Goal: Communication & Community: Answer question/provide support

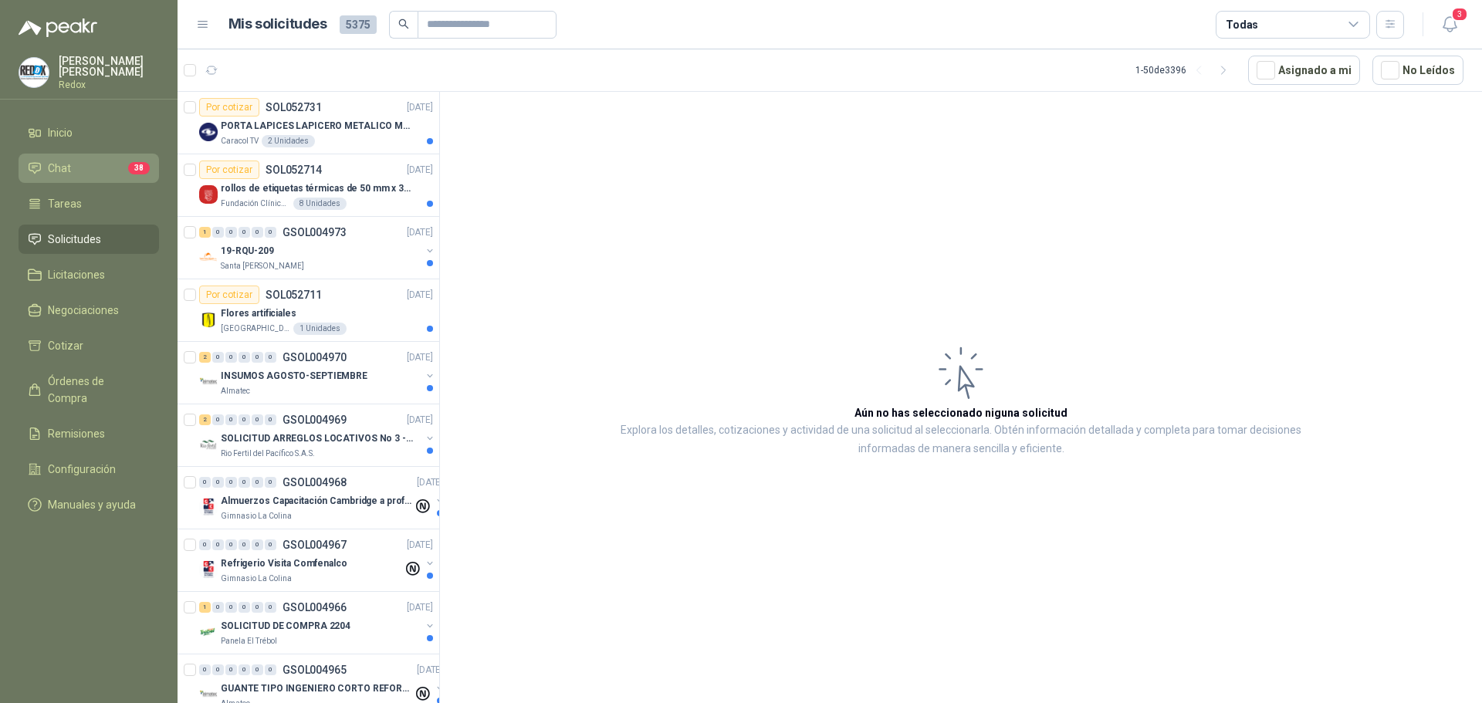
click at [78, 163] on li "Chat 38" at bounding box center [89, 168] width 122 height 17
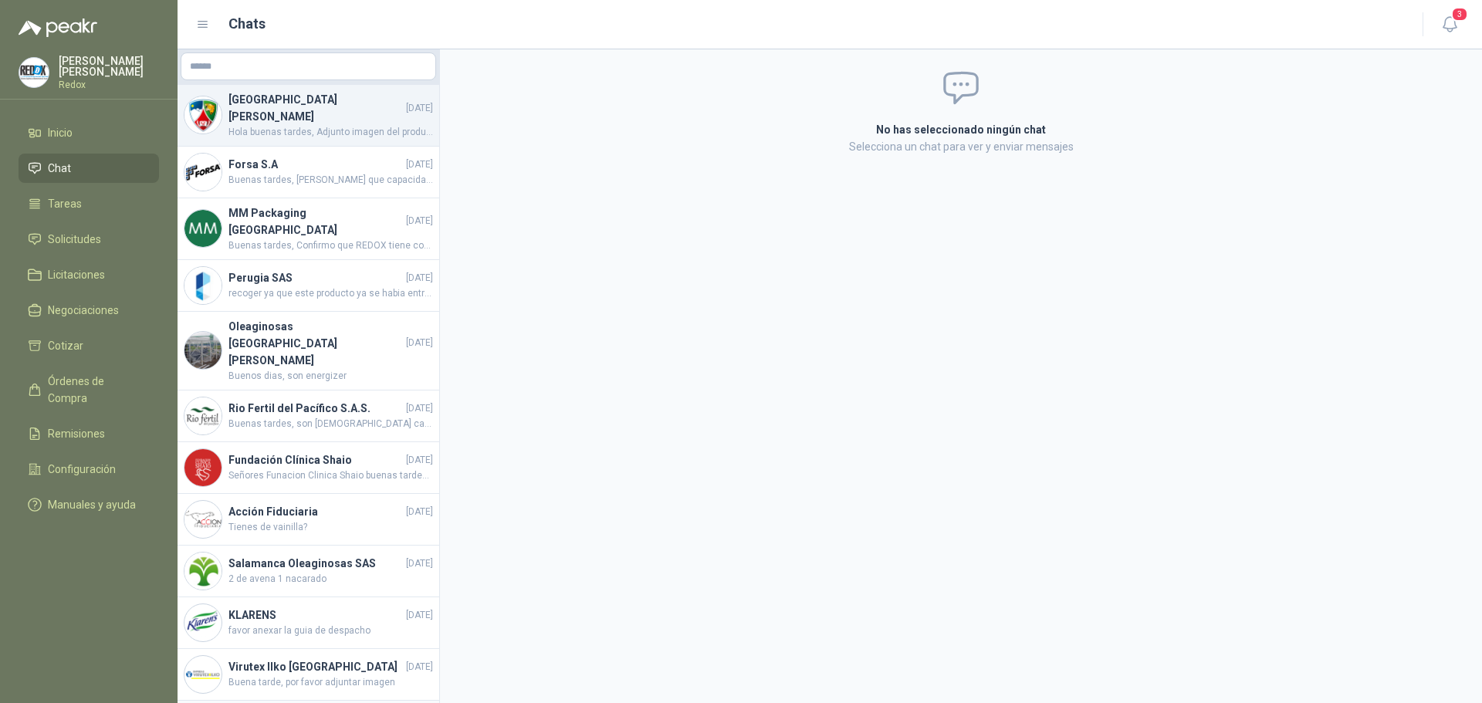
click at [251, 125] on span "Hola buenas tardes, Adjunto imagen del producto cotizado" at bounding box center [331, 132] width 205 height 15
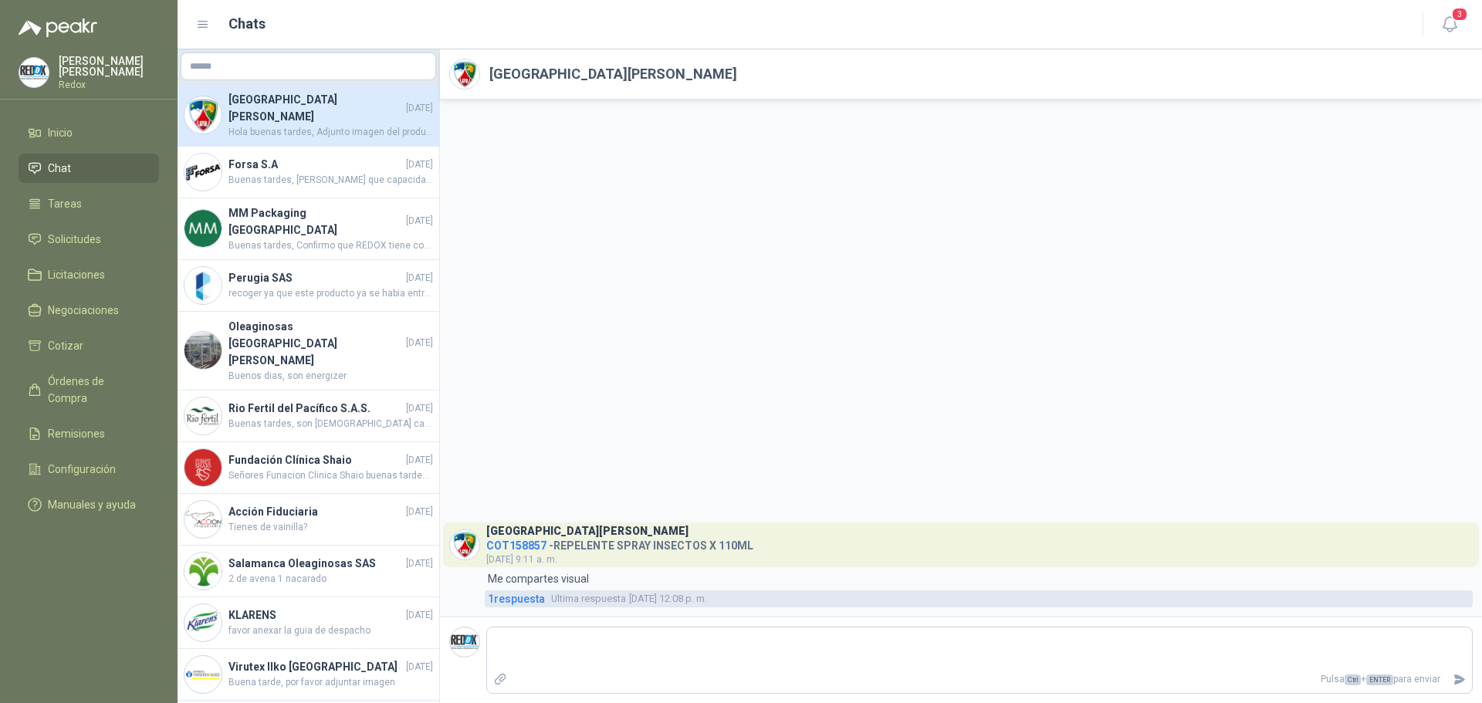
click at [522, 601] on span "1 respuesta" at bounding box center [516, 599] width 57 height 17
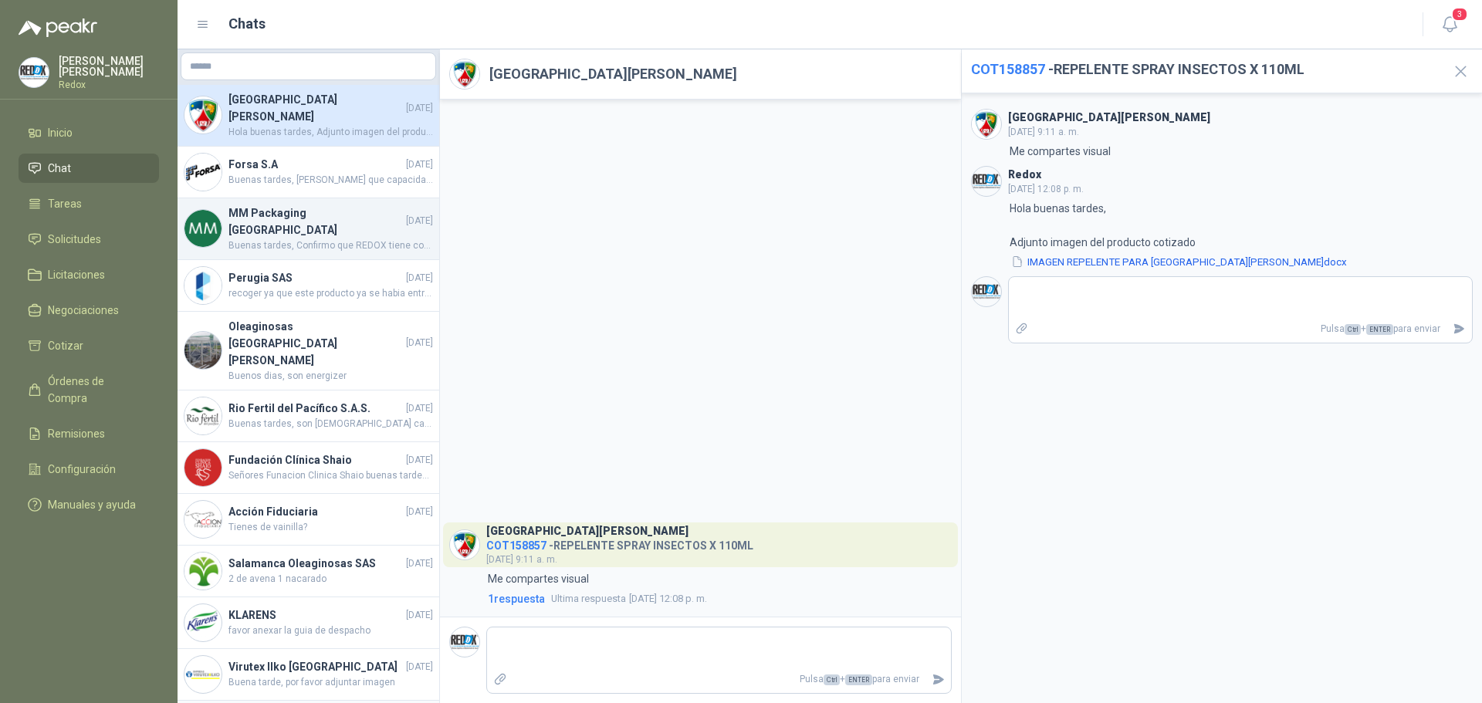
click at [361, 239] on span "Buenas tardes, Confirmo que REDOX tiene como monto minimo de despacho a partir …" at bounding box center [331, 246] width 205 height 15
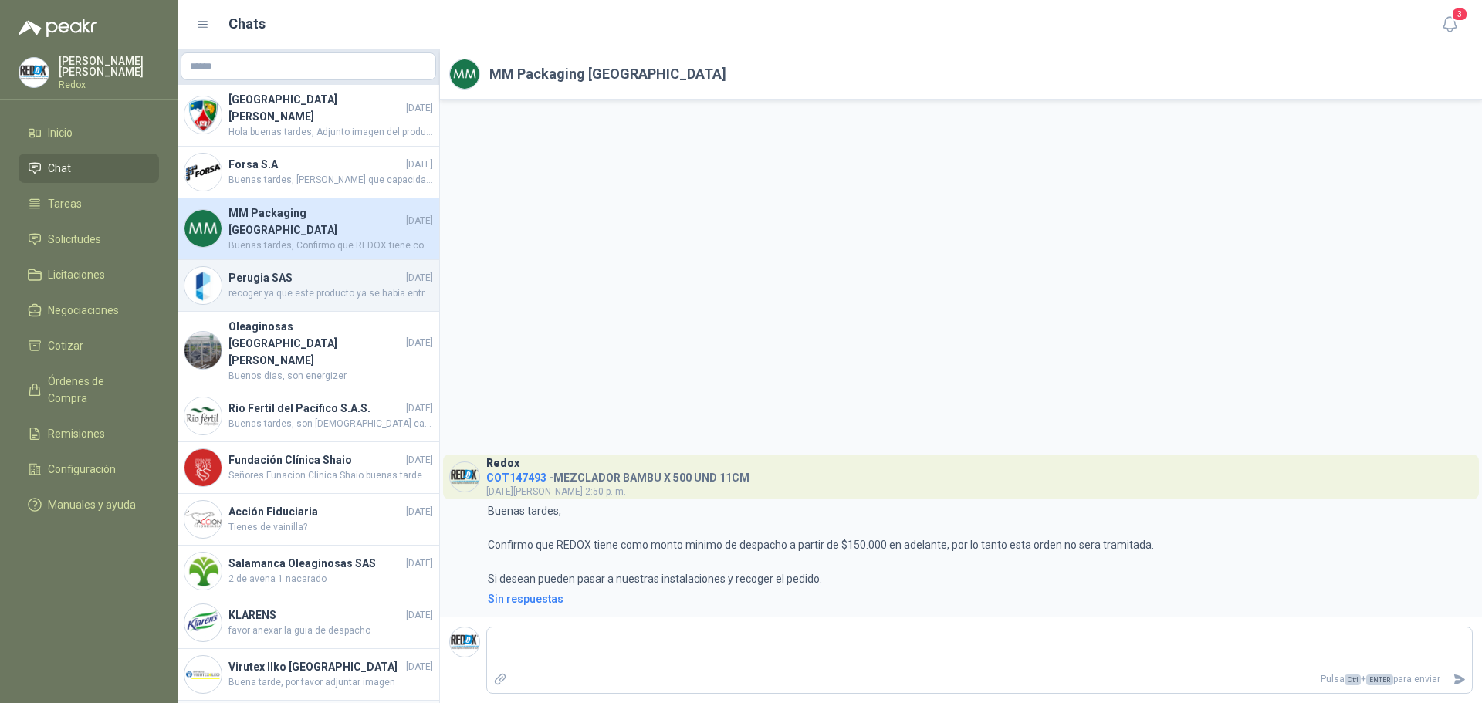
click at [333, 269] on h4 "Perugia SAS" at bounding box center [316, 277] width 174 height 17
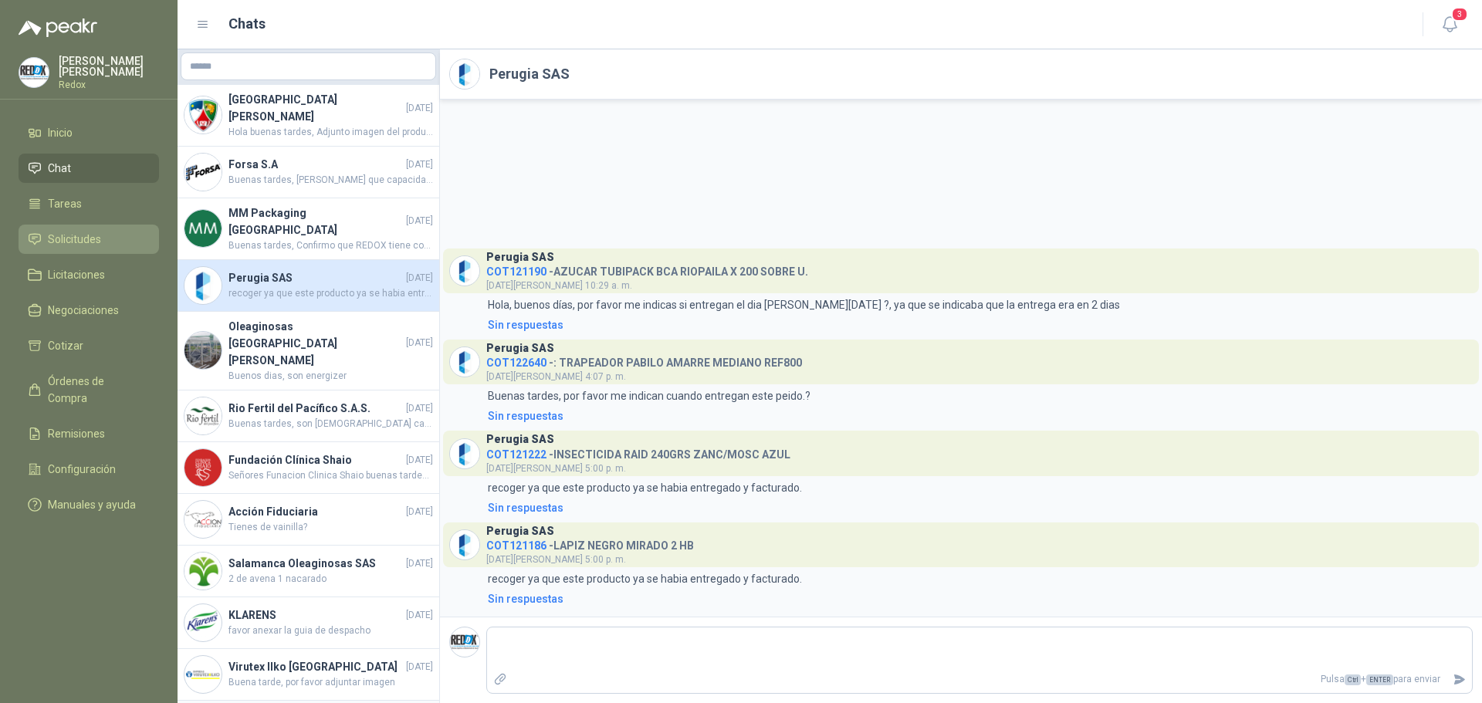
click at [88, 238] on span "Solicitudes" at bounding box center [74, 239] width 53 height 17
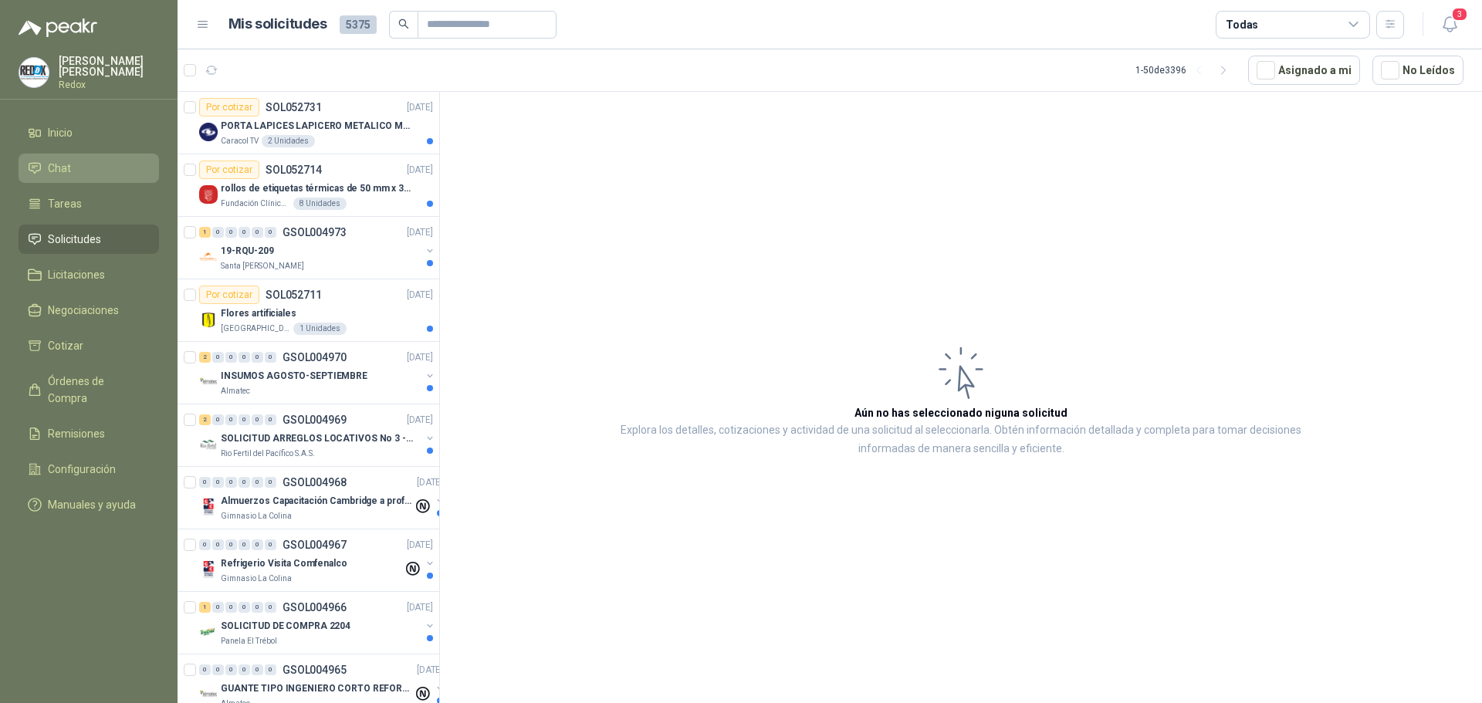
click at [63, 161] on span "Chat" at bounding box center [59, 168] width 23 height 17
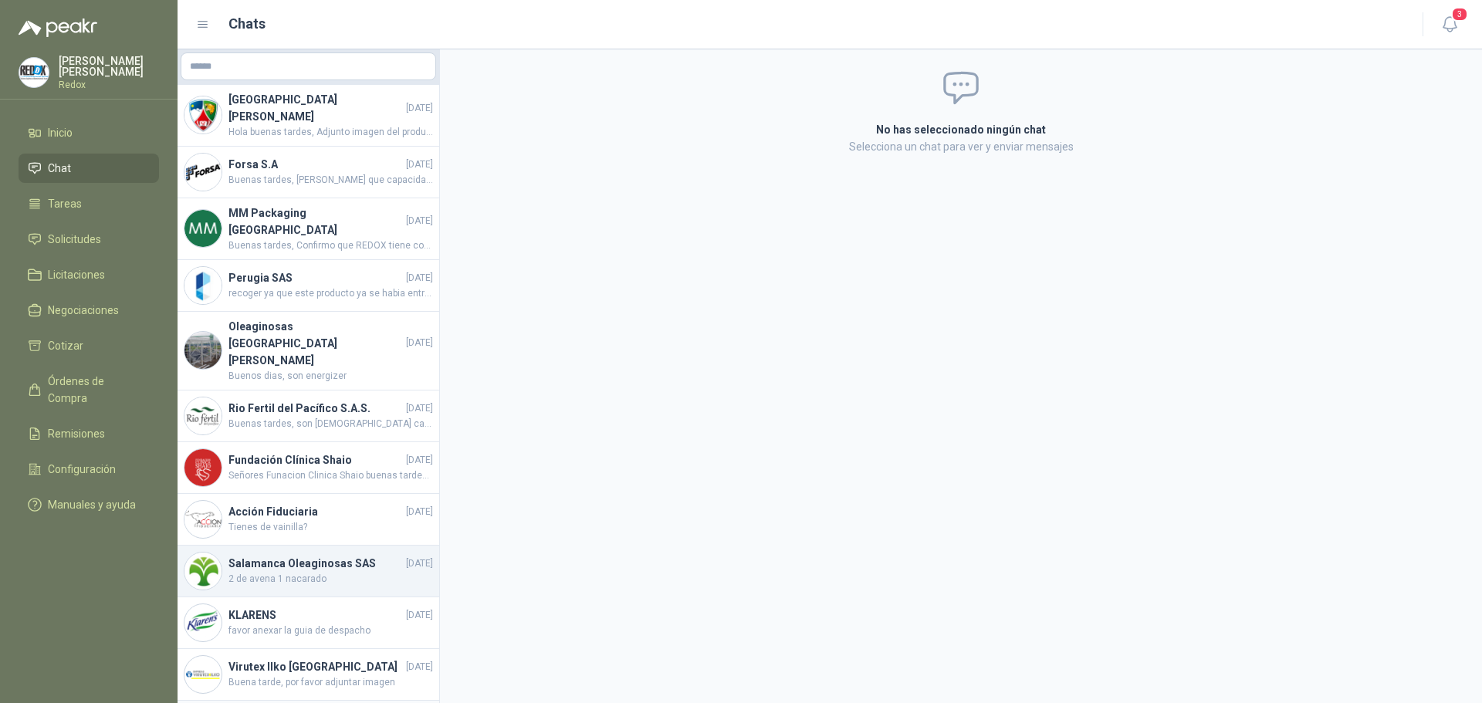
click at [320, 572] on span "2 de avena 1 nacarado" at bounding box center [331, 579] width 205 height 15
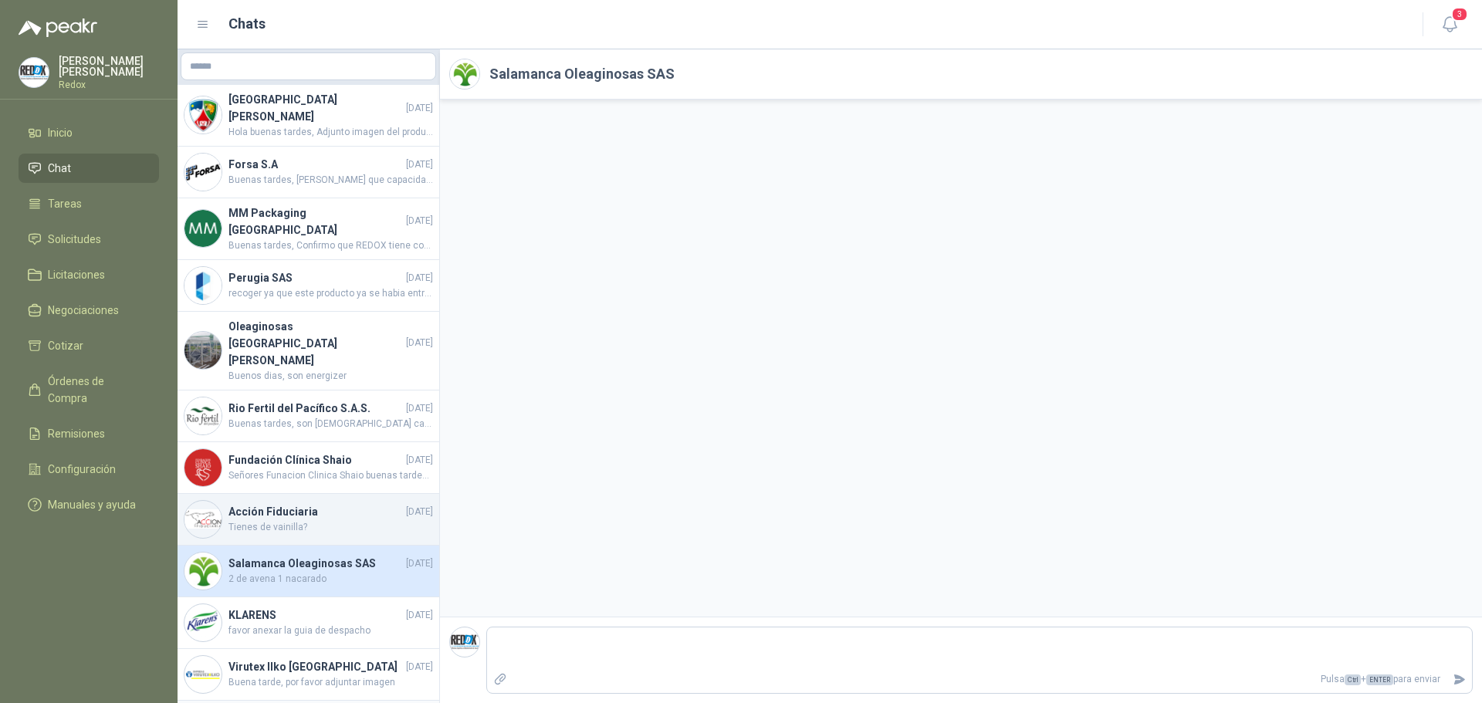
click at [295, 520] on span "Tienes de vainilla?" at bounding box center [331, 527] width 205 height 15
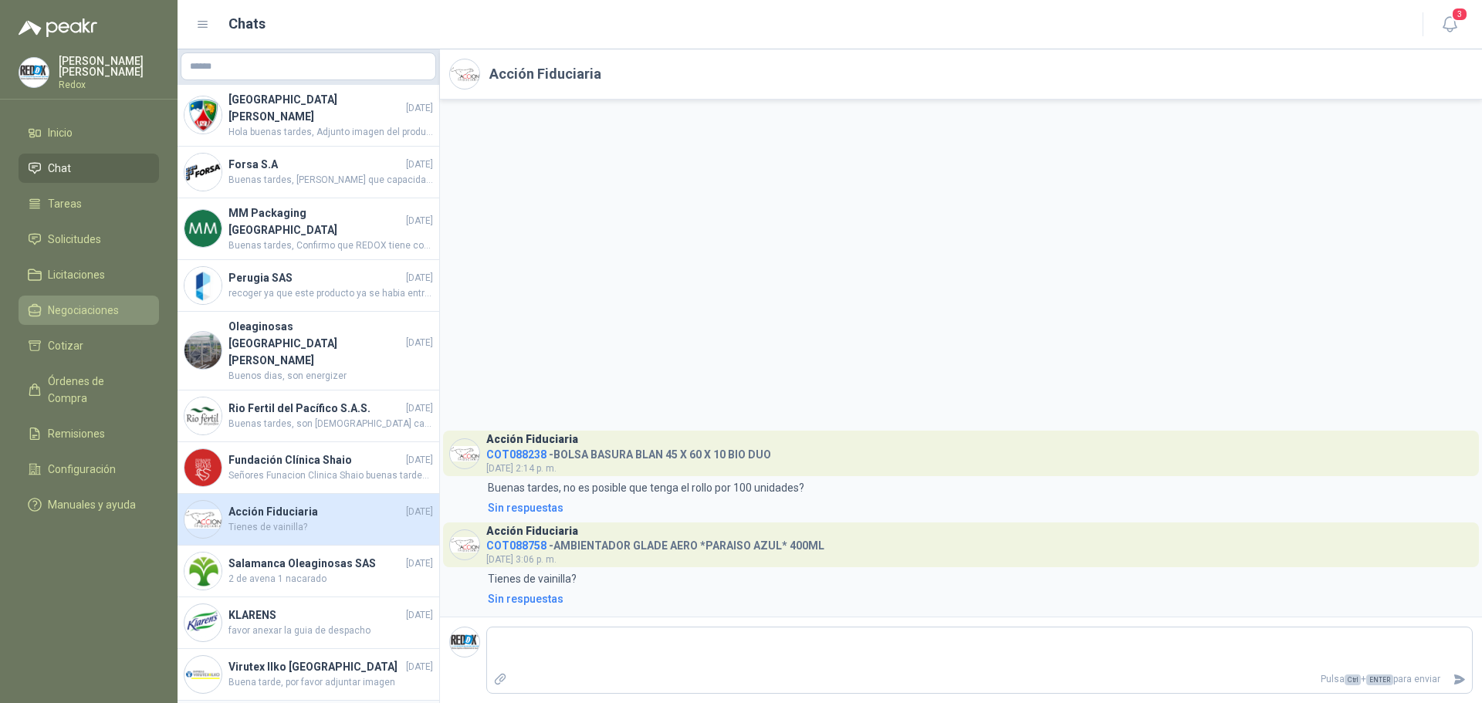
click at [86, 303] on span "Negociaciones" at bounding box center [83, 310] width 71 height 17
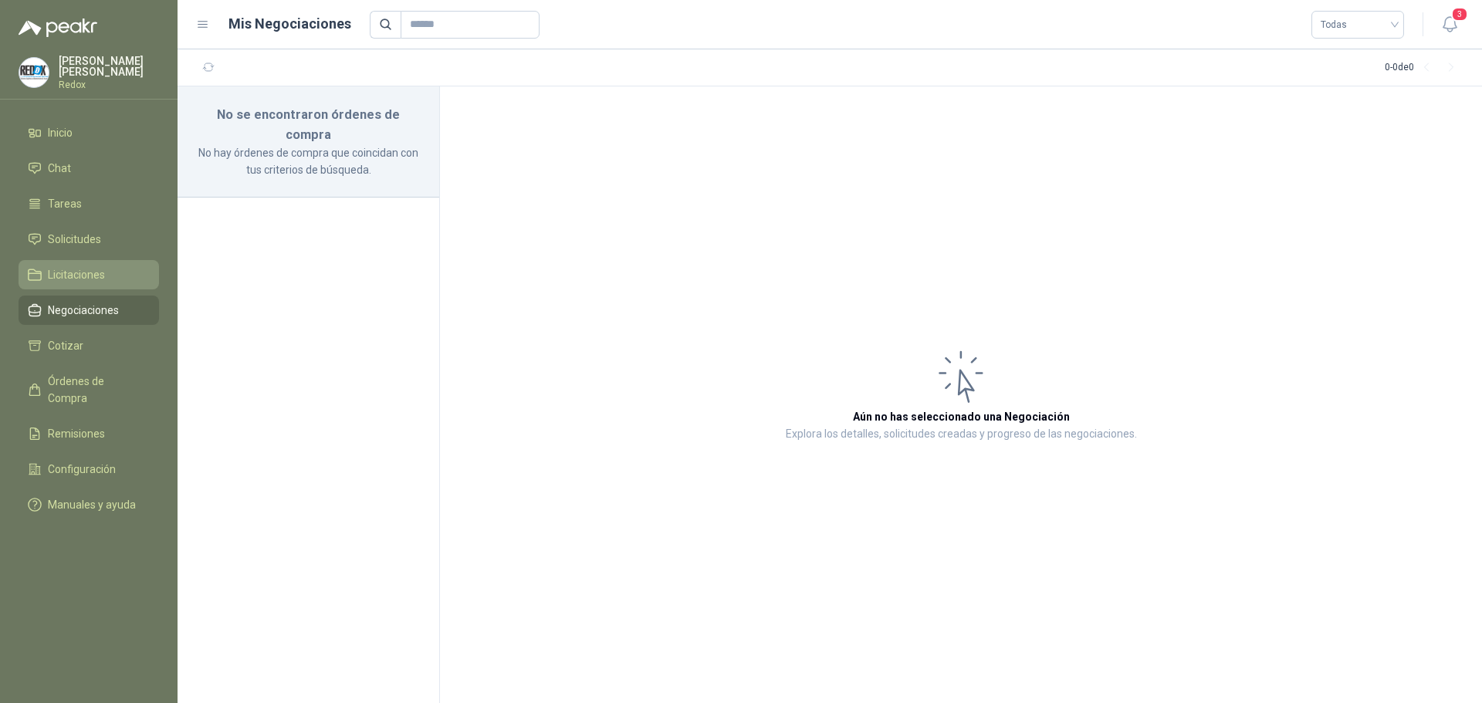
click at [85, 277] on span "Licitaciones" at bounding box center [76, 274] width 57 height 17
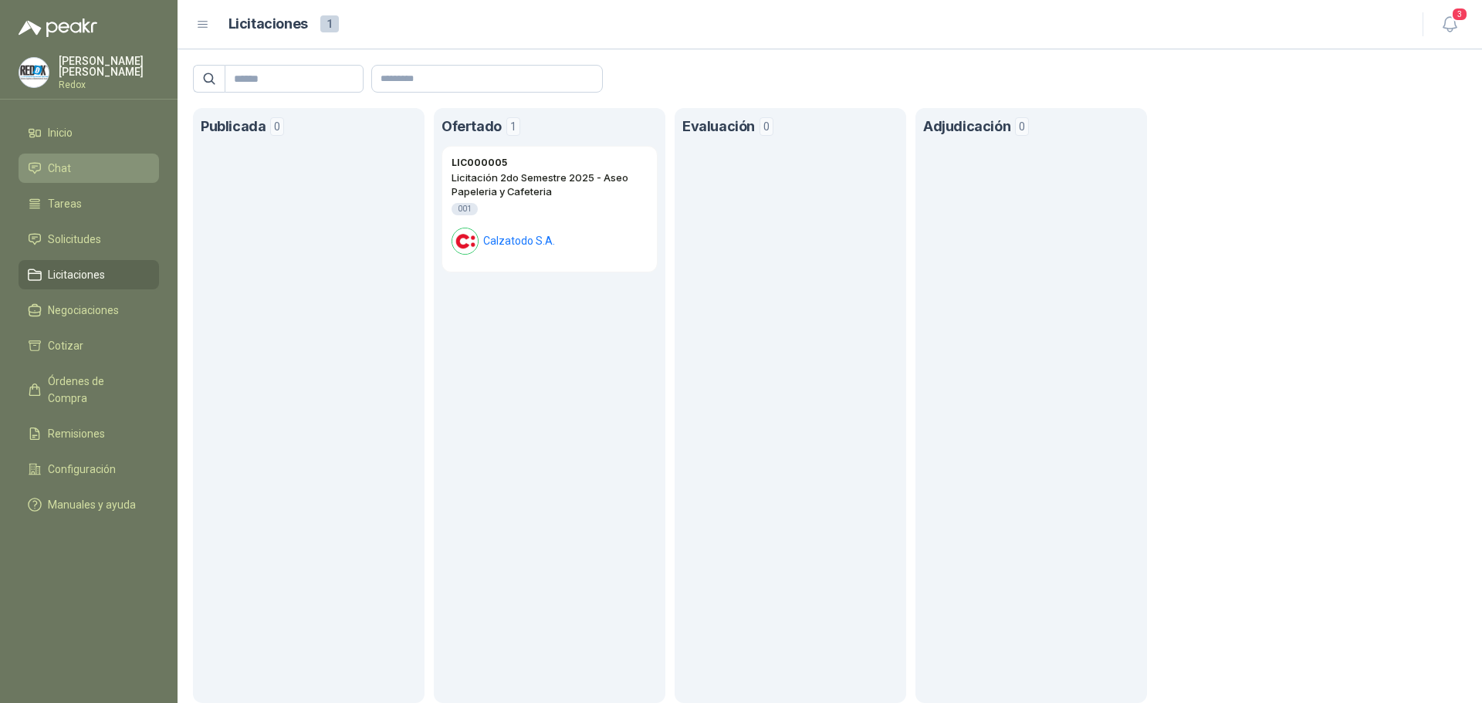
click at [70, 168] on li "Chat" at bounding box center [89, 168] width 122 height 17
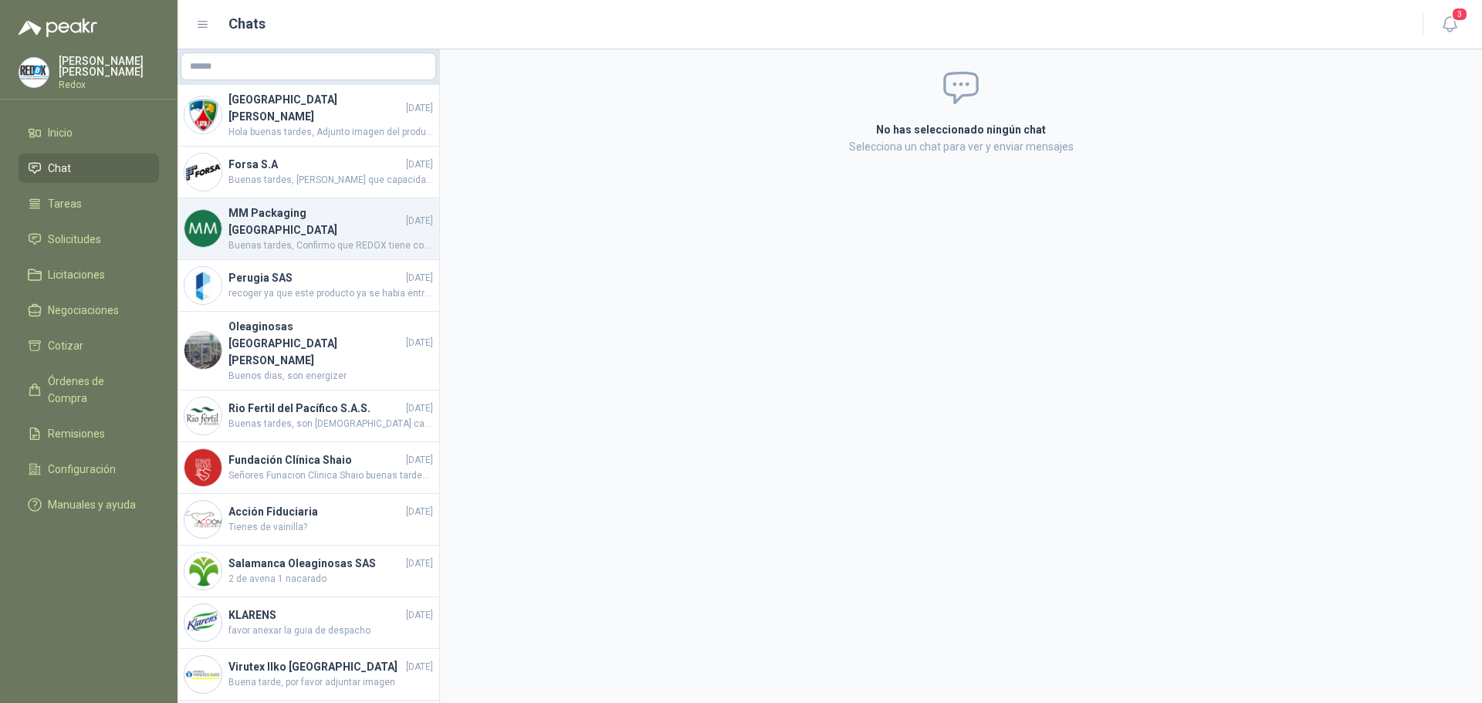
click at [248, 211] on h4 "MM Packaging [GEOGRAPHIC_DATA]" at bounding box center [316, 222] width 174 height 34
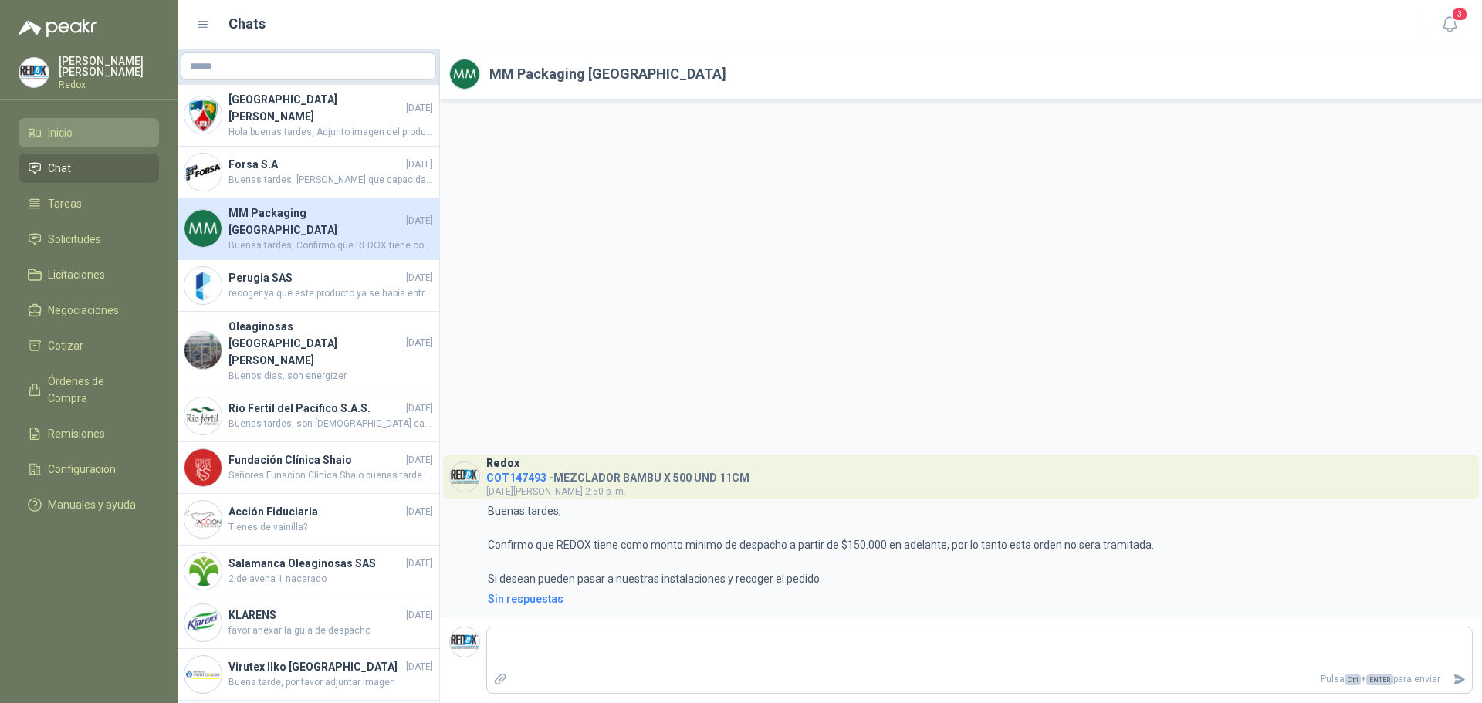
click at [80, 137] on li "Inicio" at bounding box center [89, 132] width 122 height 17
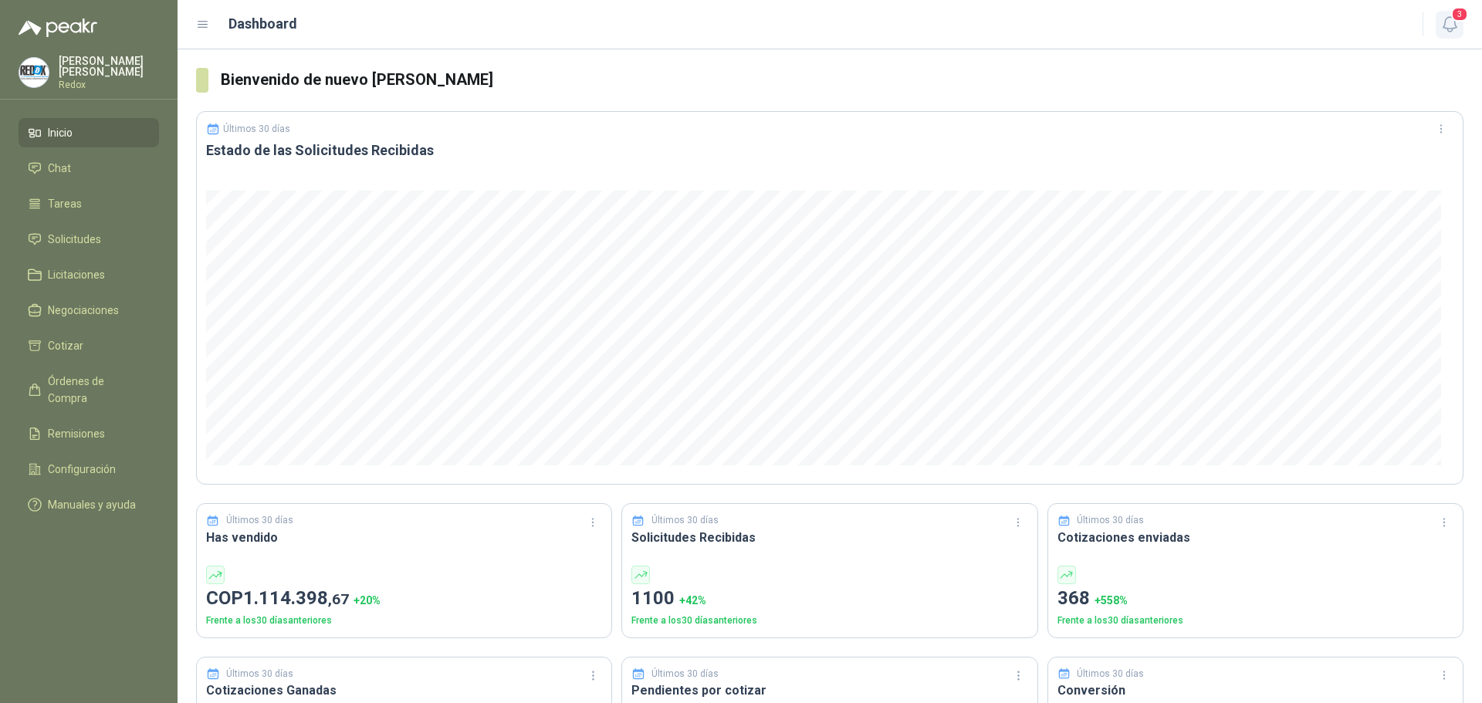
click at [1444, 22] on icon "button" at bounding box center [1449, 24] width 13 height 15
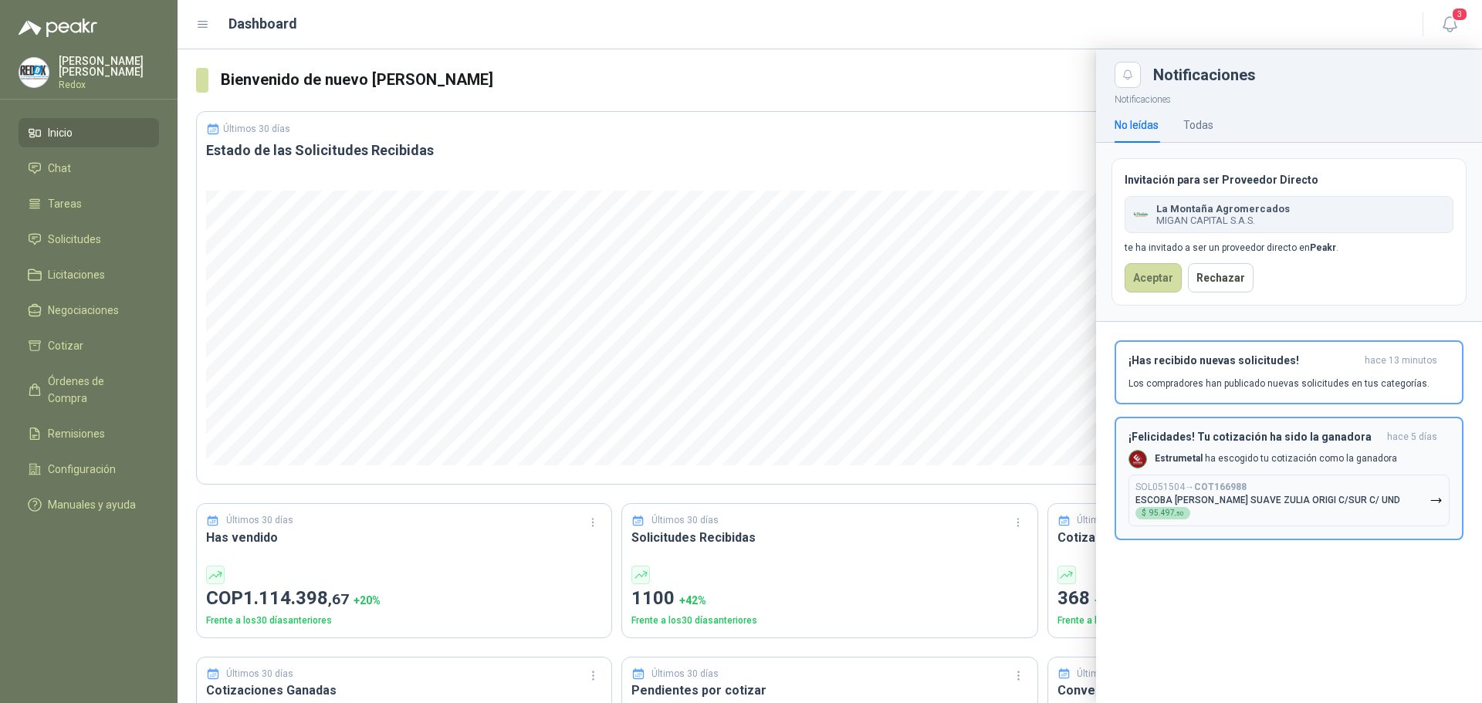
click at [1297, 371] on div "¡Has recibido nuevas solicitudes! hace 13 minutos Los compradores han publicado…" at bounding box center [1289, 372] width 321 height 36
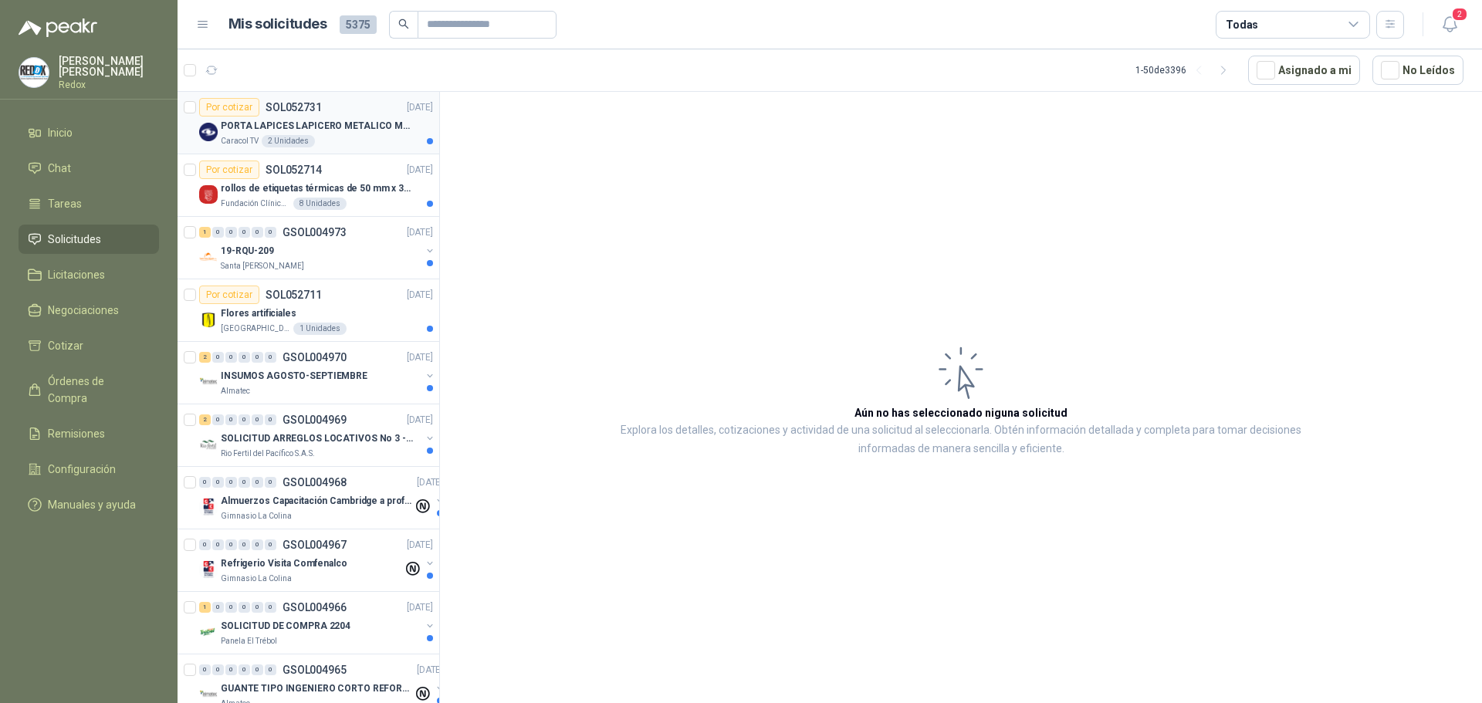
click at [339, 124] on p "PORTA LAPICES LAPICERO METALICO MALLA. IGUALES A LOS DEL LIK ADJUNTO" at bounding box center [317, 126] width 192 height 15
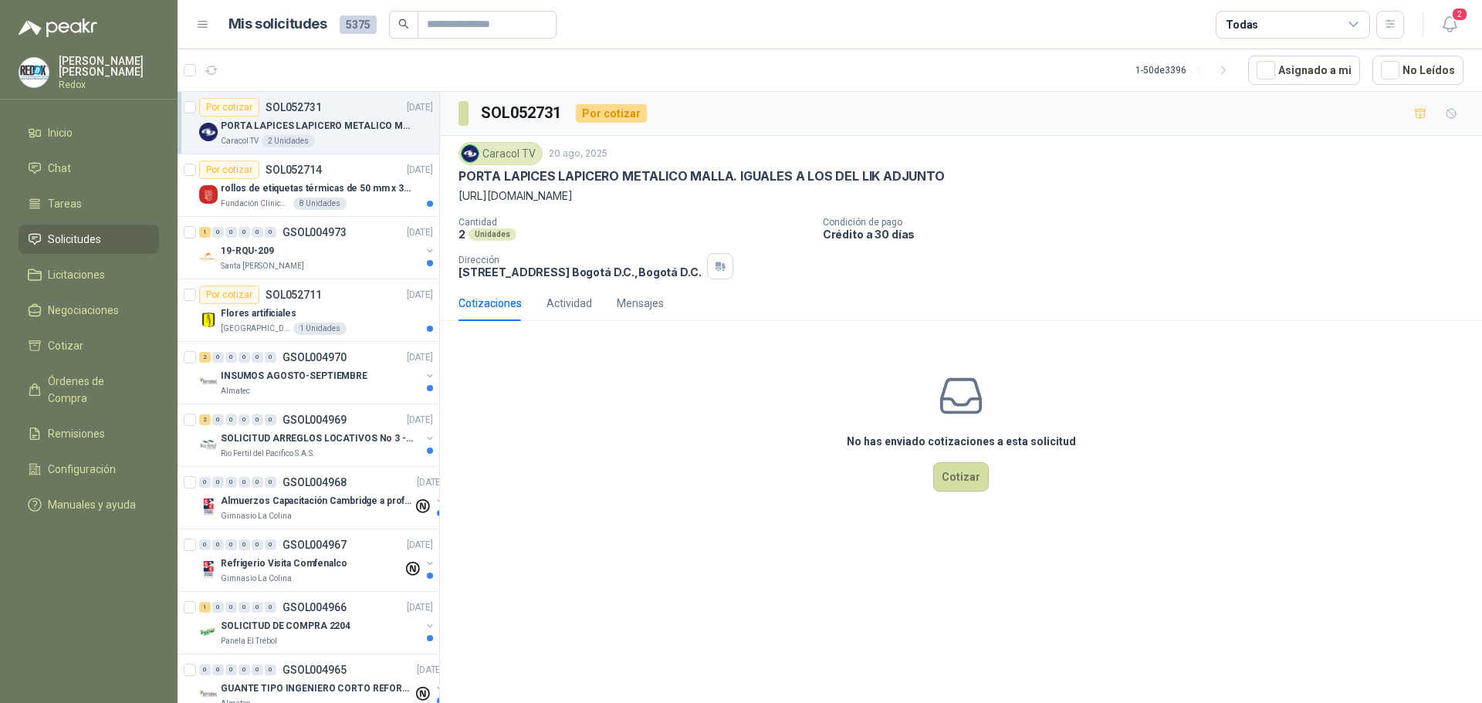
click at [78, 69] on p "Bryan Aguado" at bounding box center [109, 67] width 100 height 22
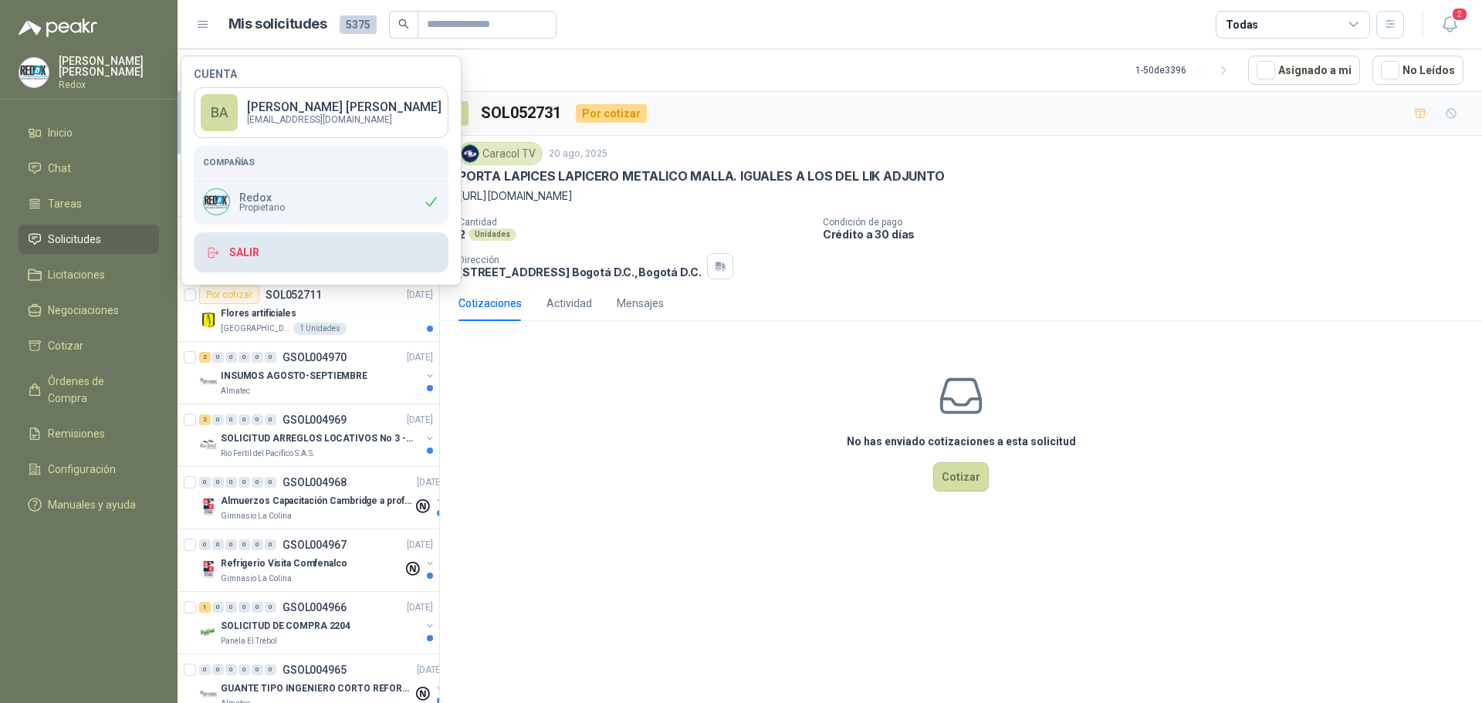
click at [249, 251] on button "Salir" at bounding box center [321, 252] width 255 height 40
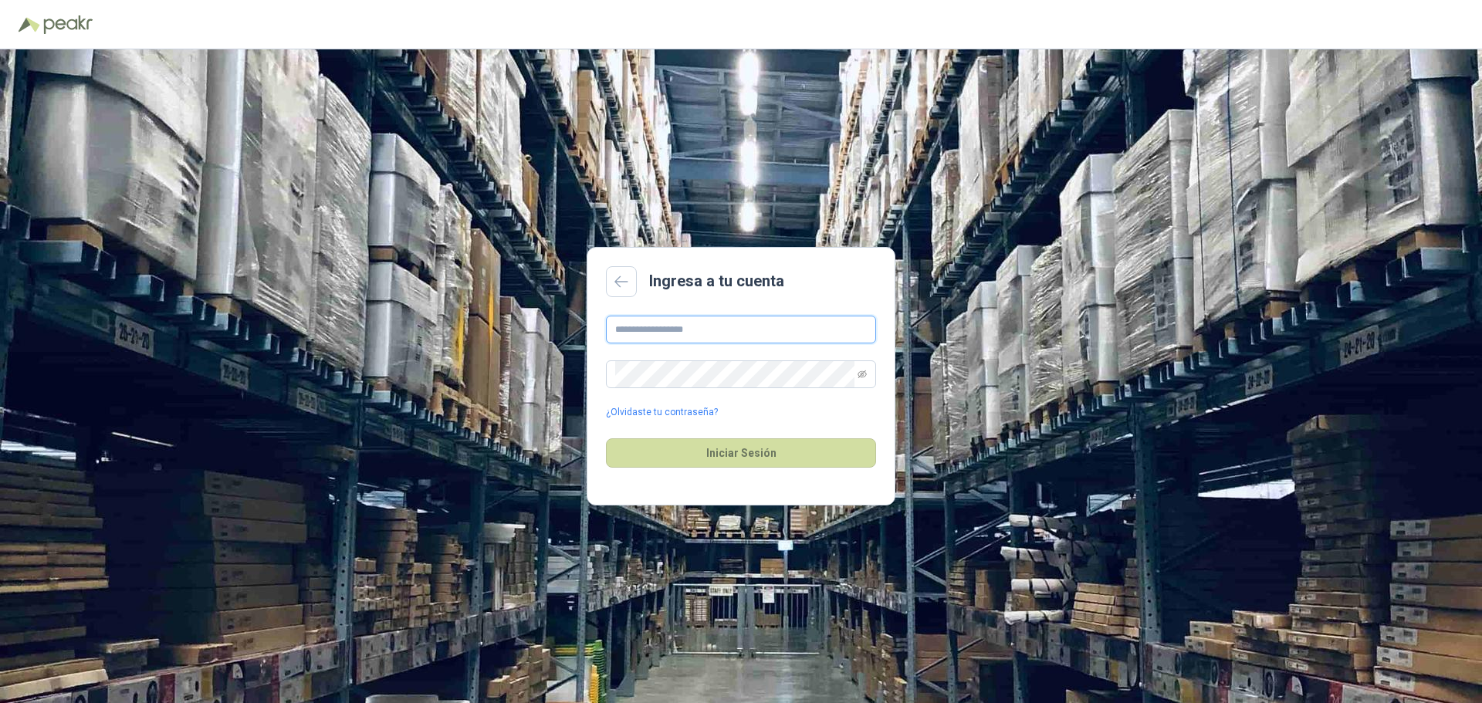
type input "**********"
click at [726, 452] on button "Iniciar Sesión" at bounding box center [741, 452] width 270 height 29
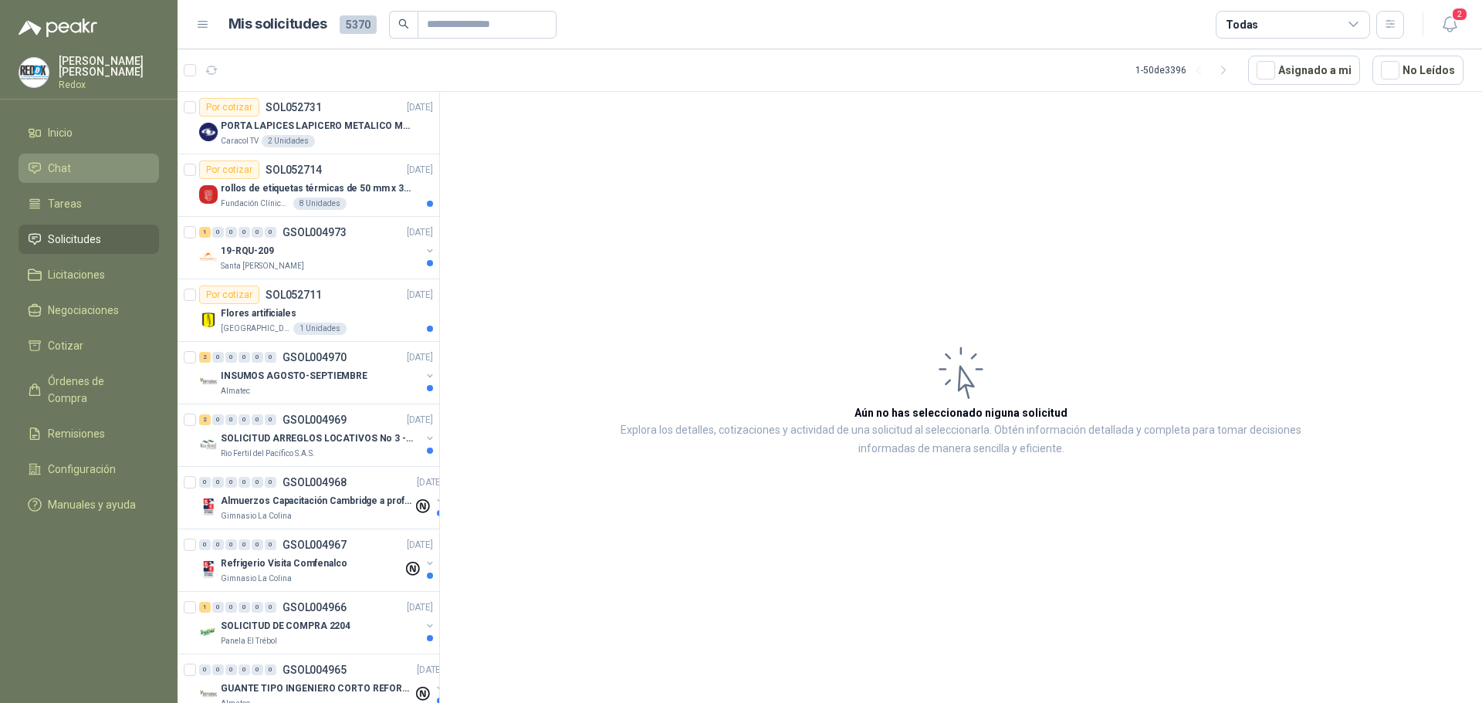
click at [64, 164] on span "Chat" at bounding box center [59, 168] width 23 height 17
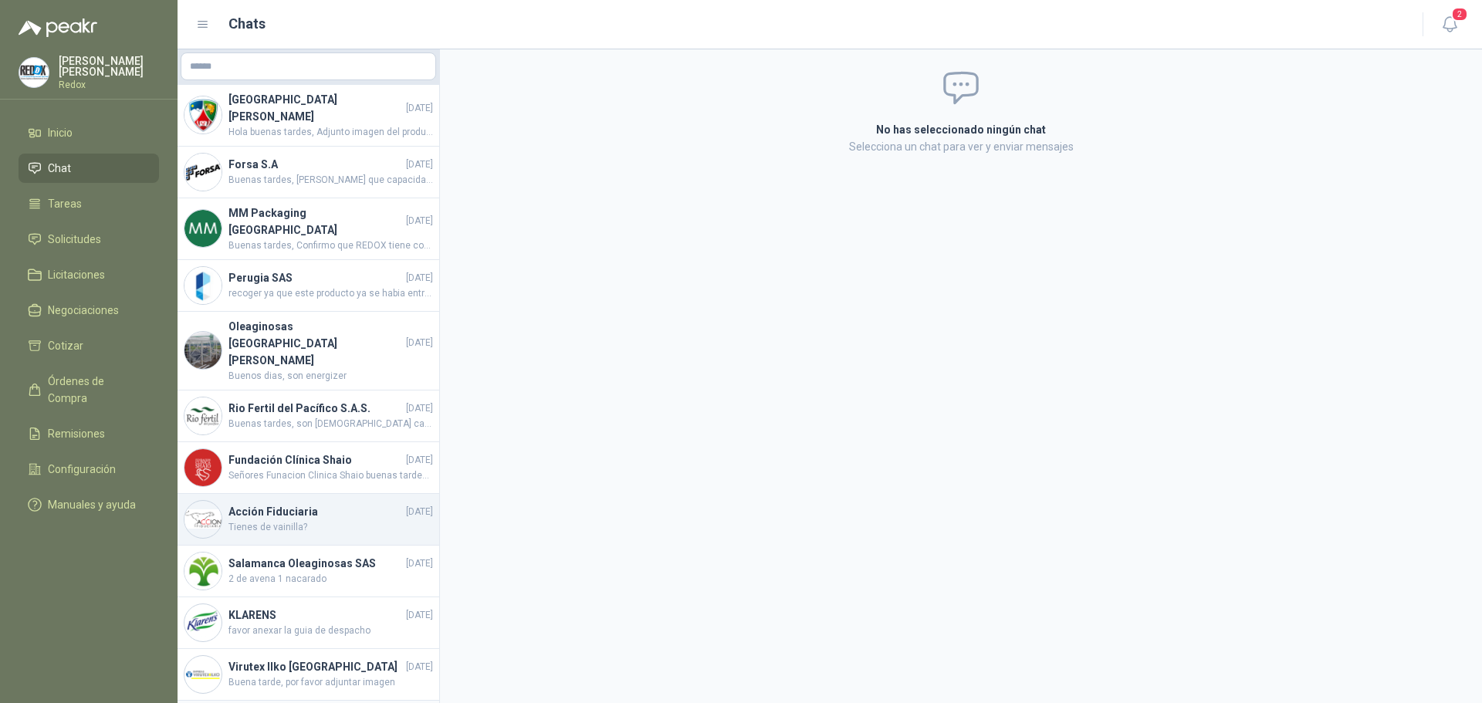
click at [329, 520] on span "Tienes de vainilla?" at bounding box center [331, 527] width 205 height 15
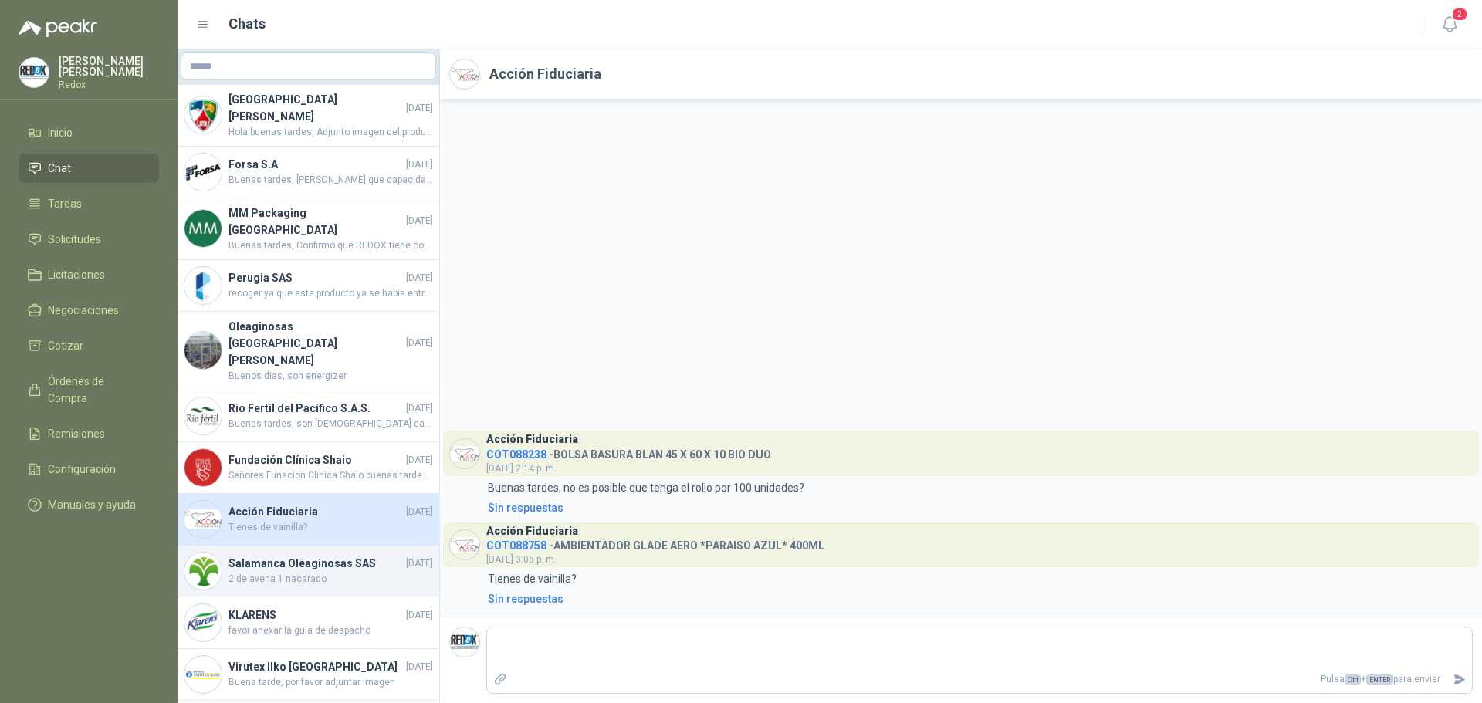
click at [321, 572] on span "2 de avena 1 nacarado" at bounding box center [331, 579] width 205 height 15
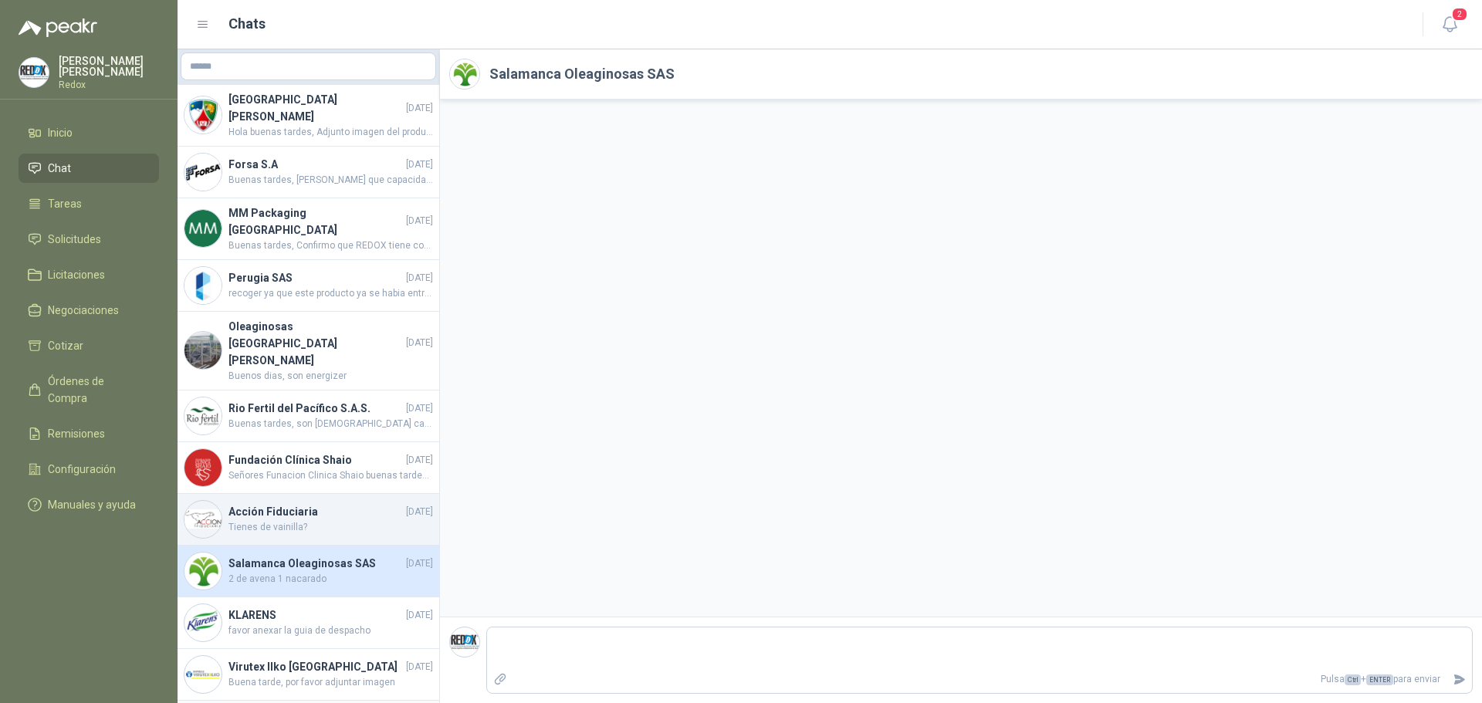
click at [319, 520] on span "Tienes de vainilla?" at bounding box center [331, 527] width 205 height 15
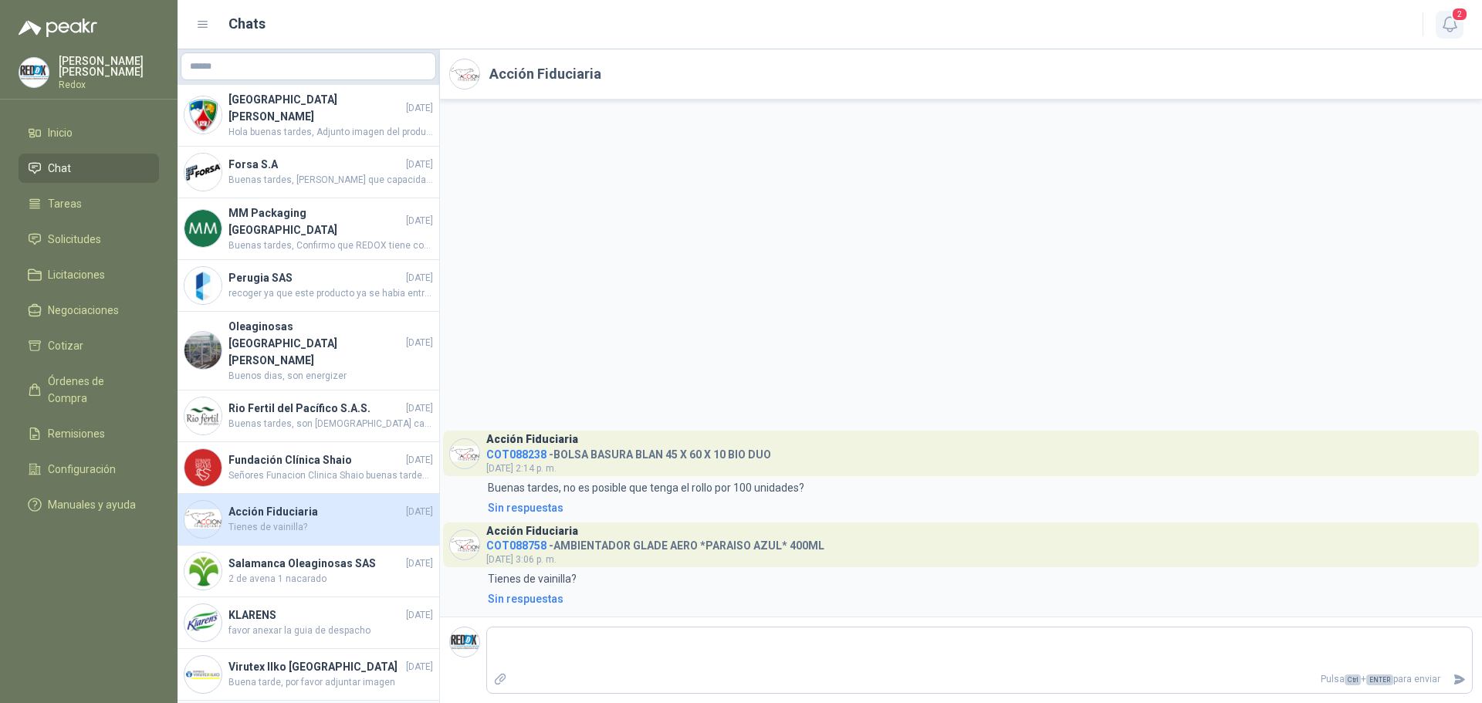
click at [1441, 20] on icon "button" at bounding box center [1449, 24] width 19 height 19
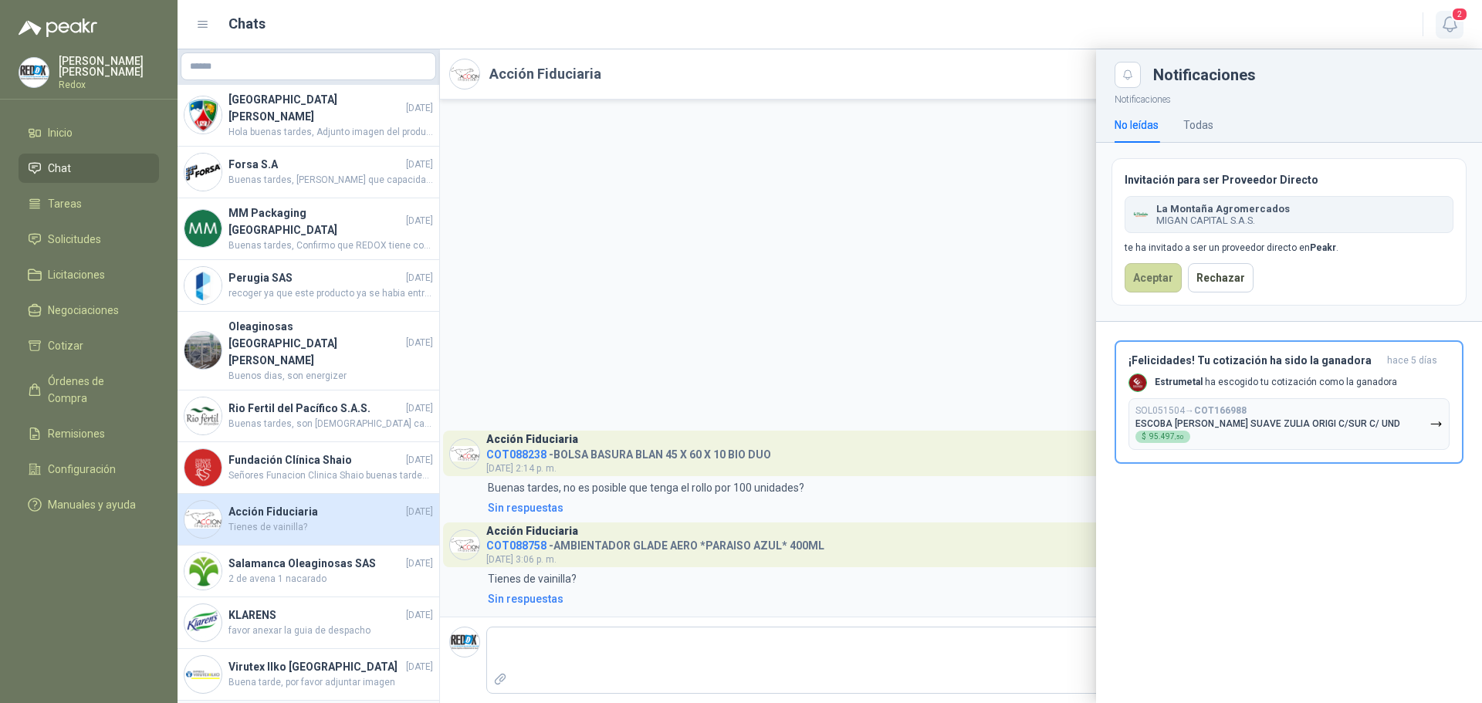
click at [1449, 19] on icon "button" at bounding box center [1449, 24] width 19 height 19
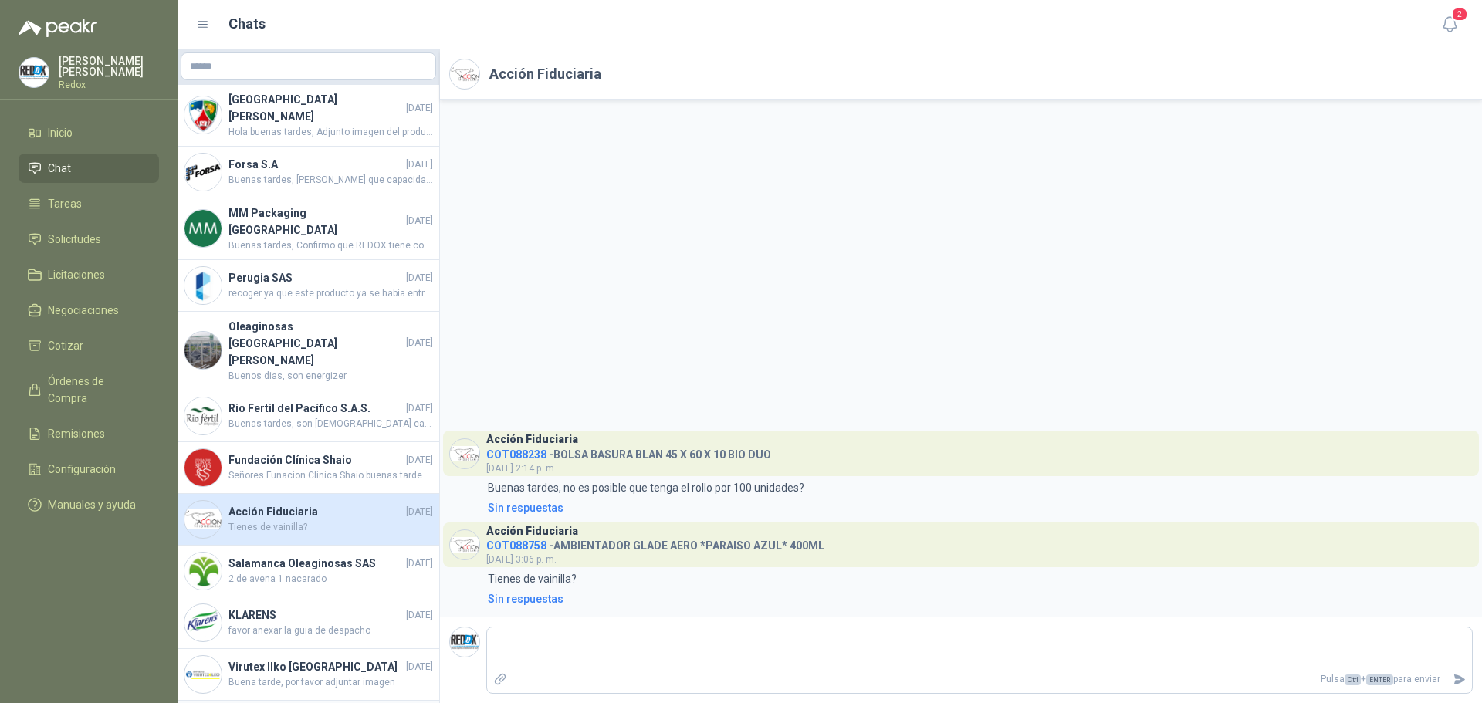
click at [64, 80] on p "Redox" at bounding box center [109, 84] width 100 height 9
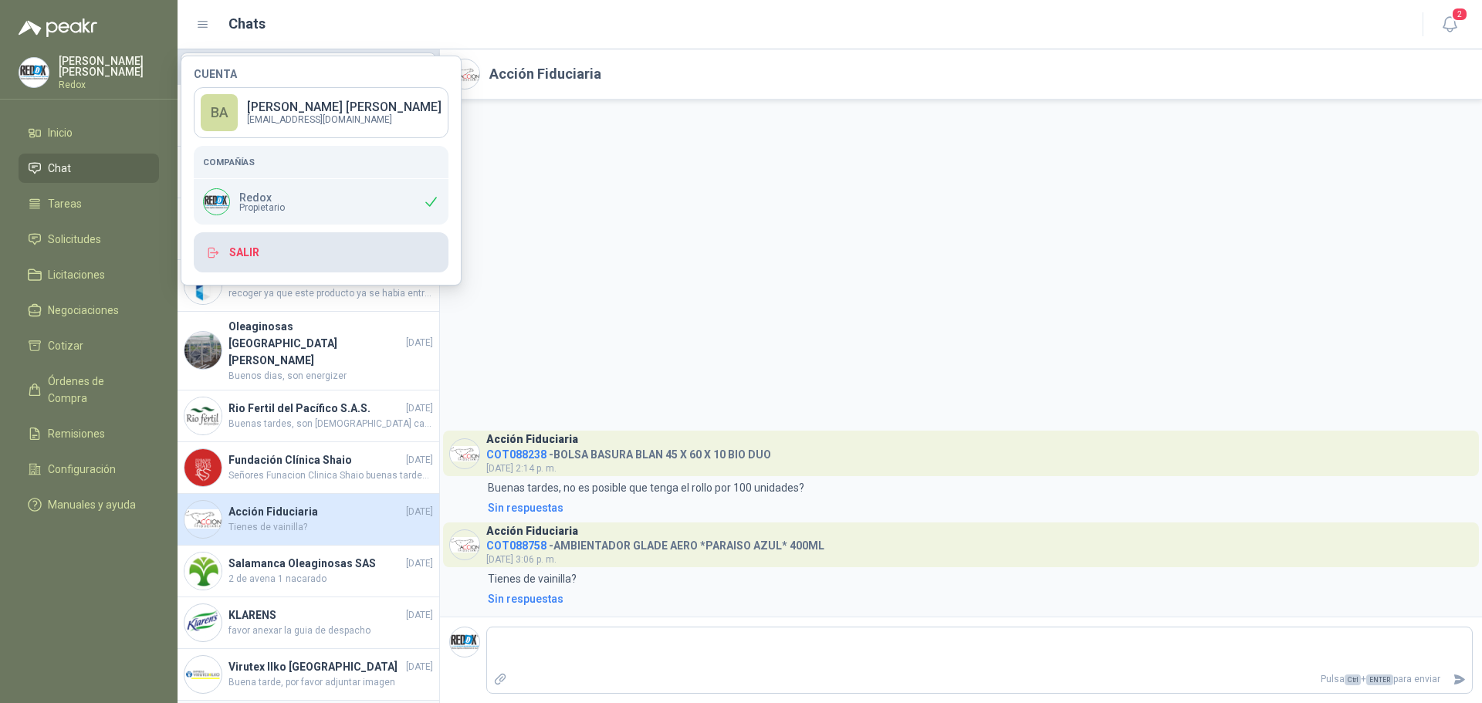
click at [236, 241] on button "Salir" at bounding box center [321, 252] width 255 height 40
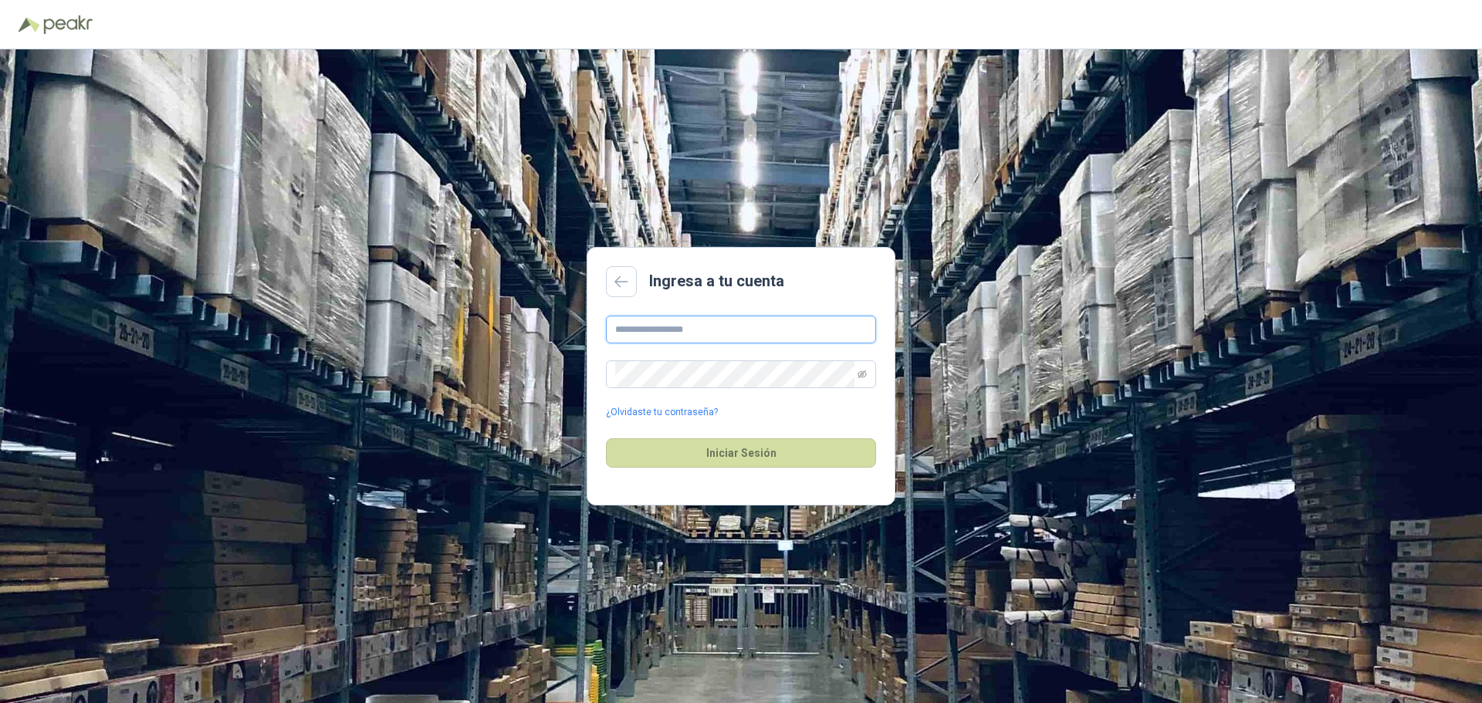
type input "**********"
